Goal: Task Accomplishment & Management: Use online tool/utility

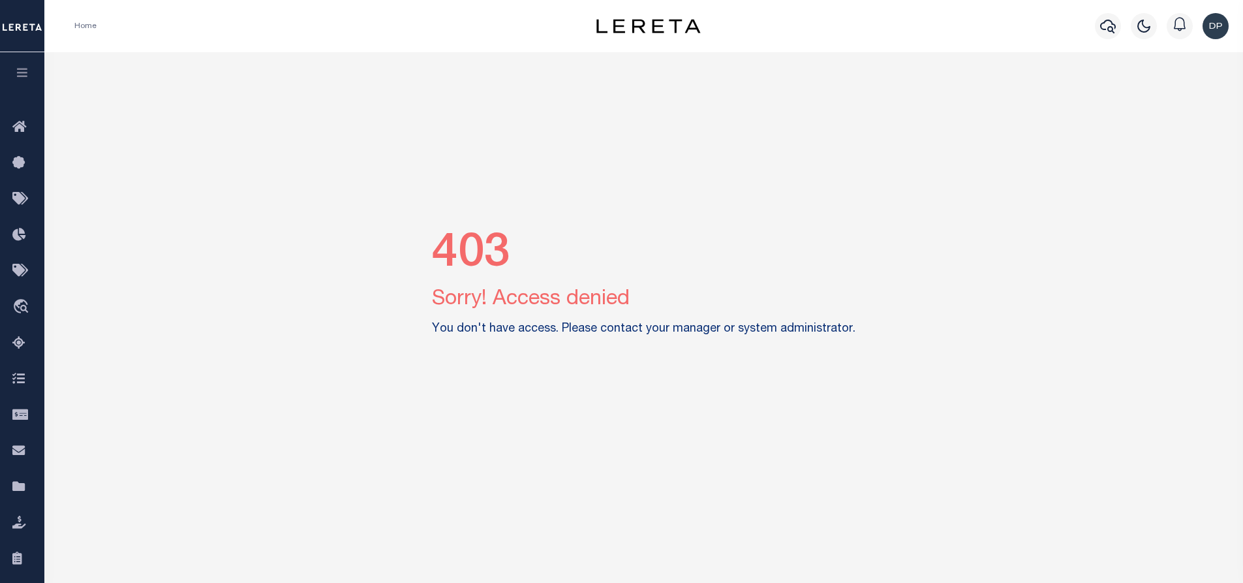
click at [1211, 19] on img "button" at bounding box center [1215, 26] width 26 height 26
click at [1170, 95] on span "Sign out" at bounding box center [1163, 92] width 37 height 9
click at [1222, 25] on img "button" at bounding box center [1215, 26] width 26 height 26
click at [1159, 94] on span "Sign out" at bounding box center [1163, 92] width 37 height 9
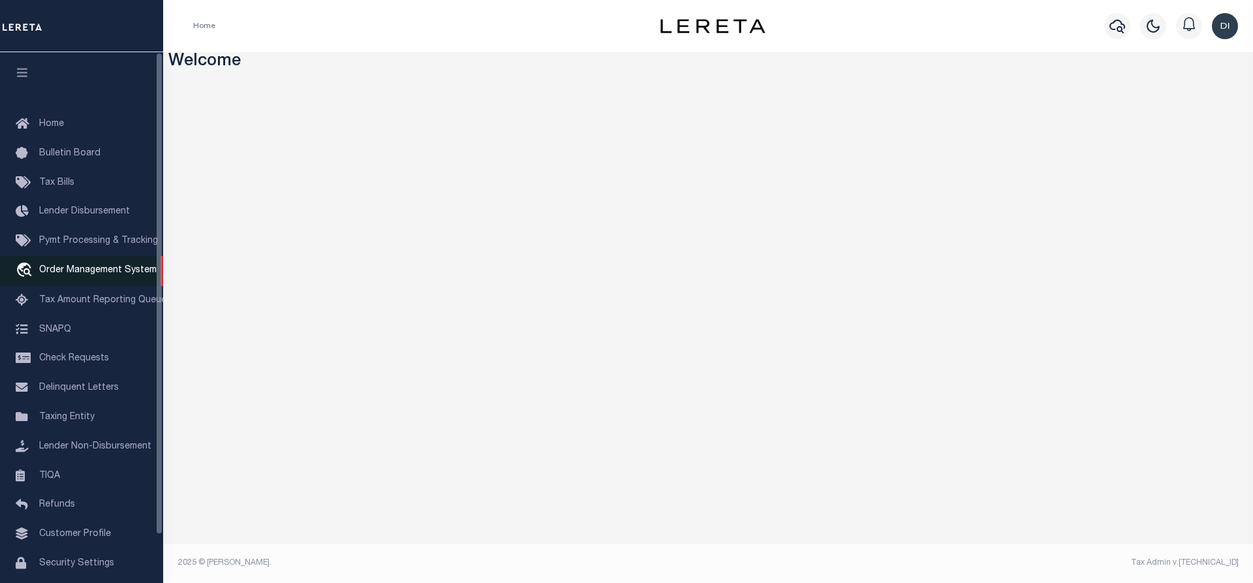
click at [104, 275] on span "Order Management System" at bounding box center [97, 270] width 117 height 9
